Goal: Transaction & Acquisition: Purchase product/service

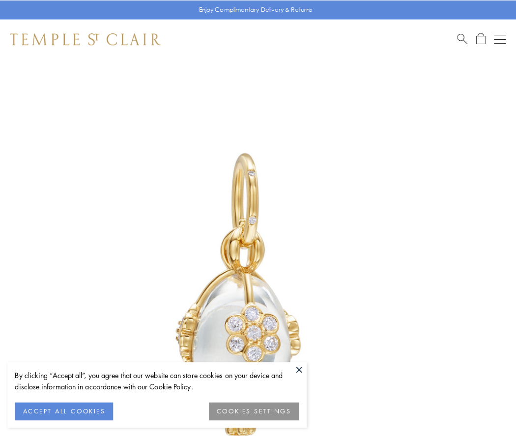
scroll to position [16, 0]
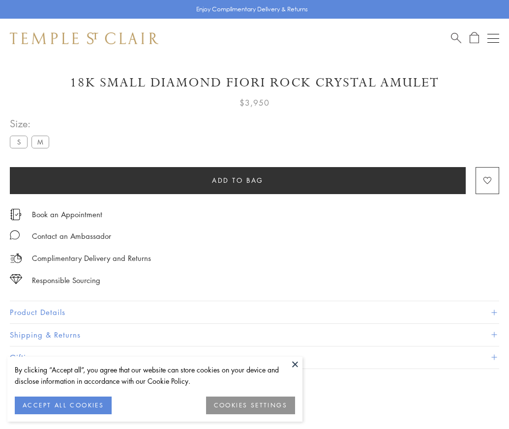
click at [237, 180] on span "Add to bag" at bounding box center [238, 180] width 52 height 11
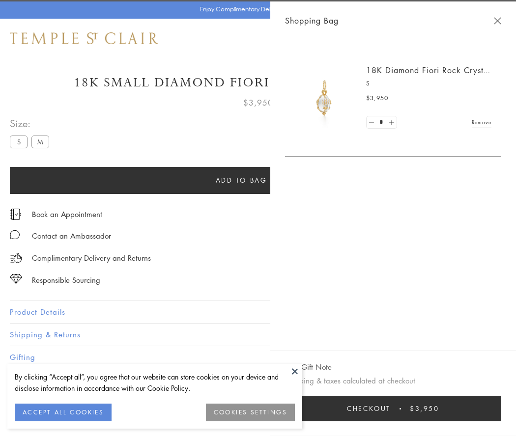
click at [411, 409] on button "Checkout $3,950" at bounding box center [393, 409] width 216 height 26
